Goal: Submit feedback/report problem: Submit feedback/report problem

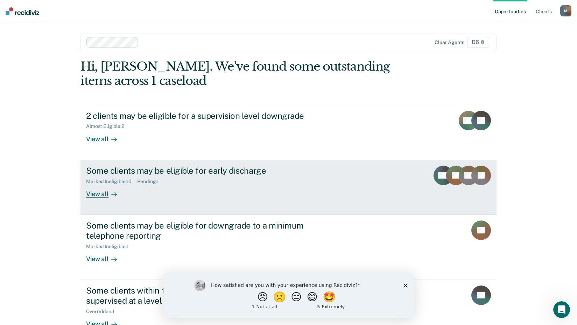
click at [102, 195] on div "View all" at bounding box center [105, 191] width 39 height 14
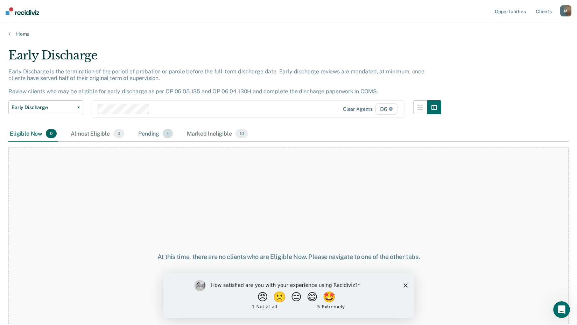
click at [153, 135] on div "Pending 1" at bounding box center [155, 133] width 37 height 15
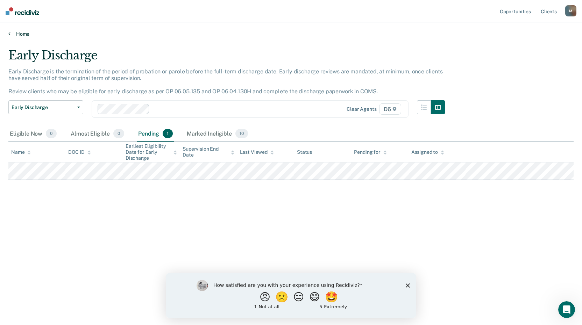
click at [9, 34] on icon at bounding box center [9, 34] width 2 height 6
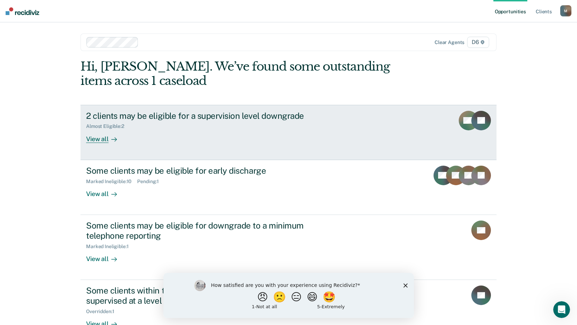
click at [93, 140] on div "View all" at bounding box center [105, 136] width 39 height 14
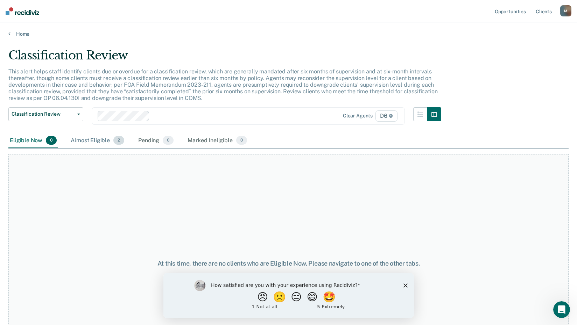
click at [90, 140] on div "Almost Eligible 2" at bounding box center [97, 140] width 56 height 15
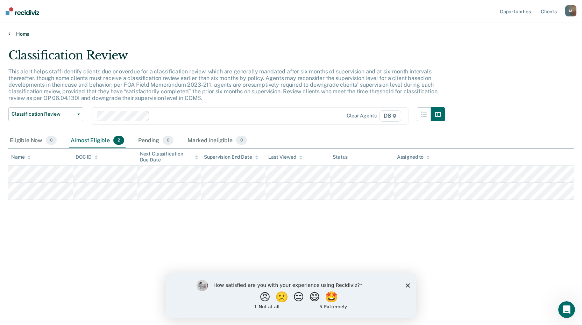
click at [9, 34] on icon at bounding box center [9, 34] width 2 height 6
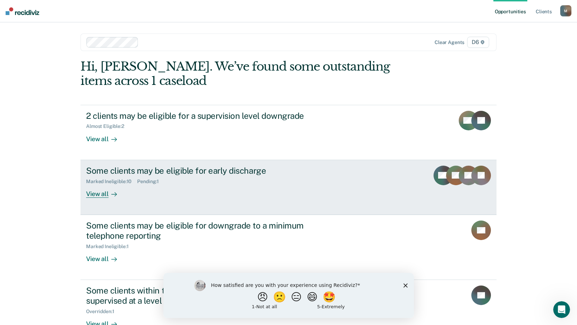
scroll to position [48, 0]
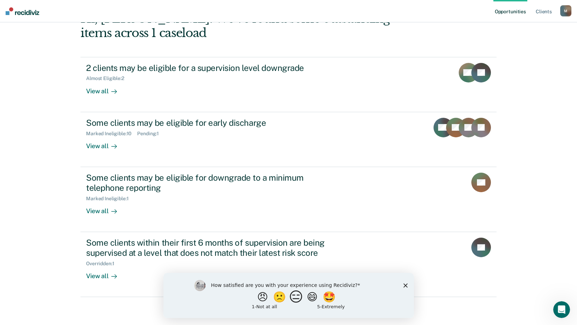
click at [296, 296] on button "😑" at bounding box center [297, 297] width 16 height 14
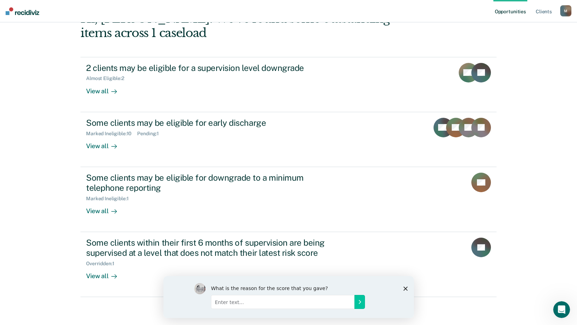
click at [300, 303] on input "Enter text..." at bounding box center [282, 302] width 143 height 14
type input "Just one more thing to monitor"
click at [359, 303] on icon "Submit your response" at bounding box center [360, 302] width 2 height 3
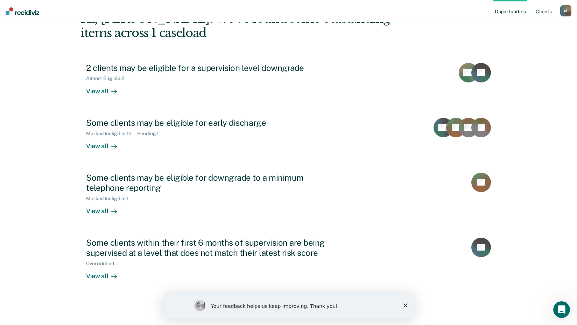
click at [406, 303] on div "Your feedback helps us keep improving. Thank you!" at bounding box center [288, 305] width 251 height 25
click at [404, 304] on icon "Close survey" at bounding box center [405, 306] width 4 height 4
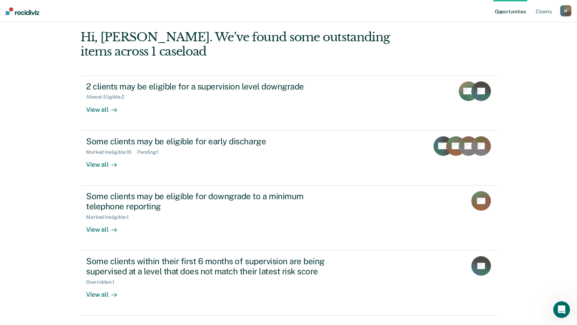
scroll to position [0, 0]
